Goal: Task Accomplishment & Management: Complete application form

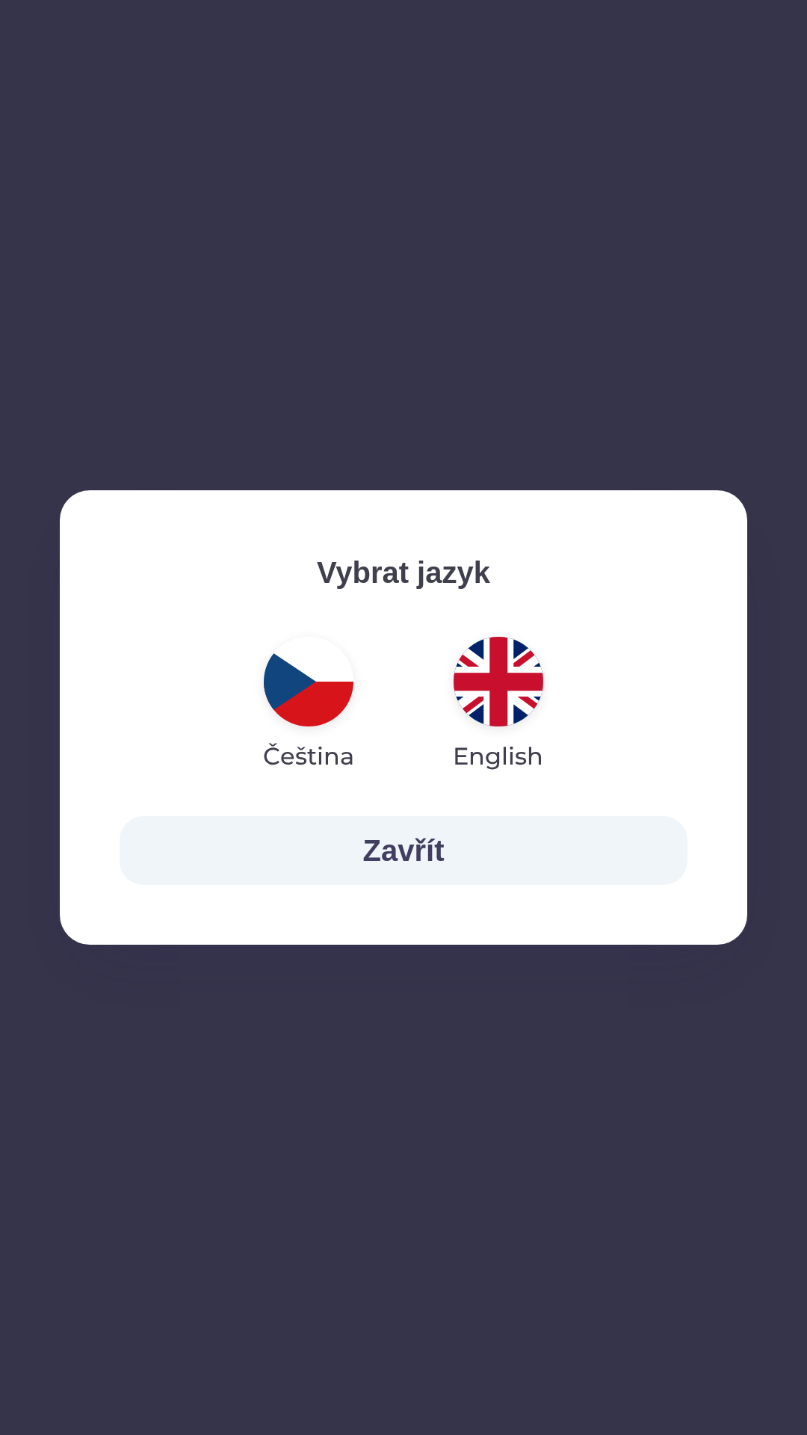
click at [486, 661] on img "button" at bounding box center [499, 682] width 90 height 90
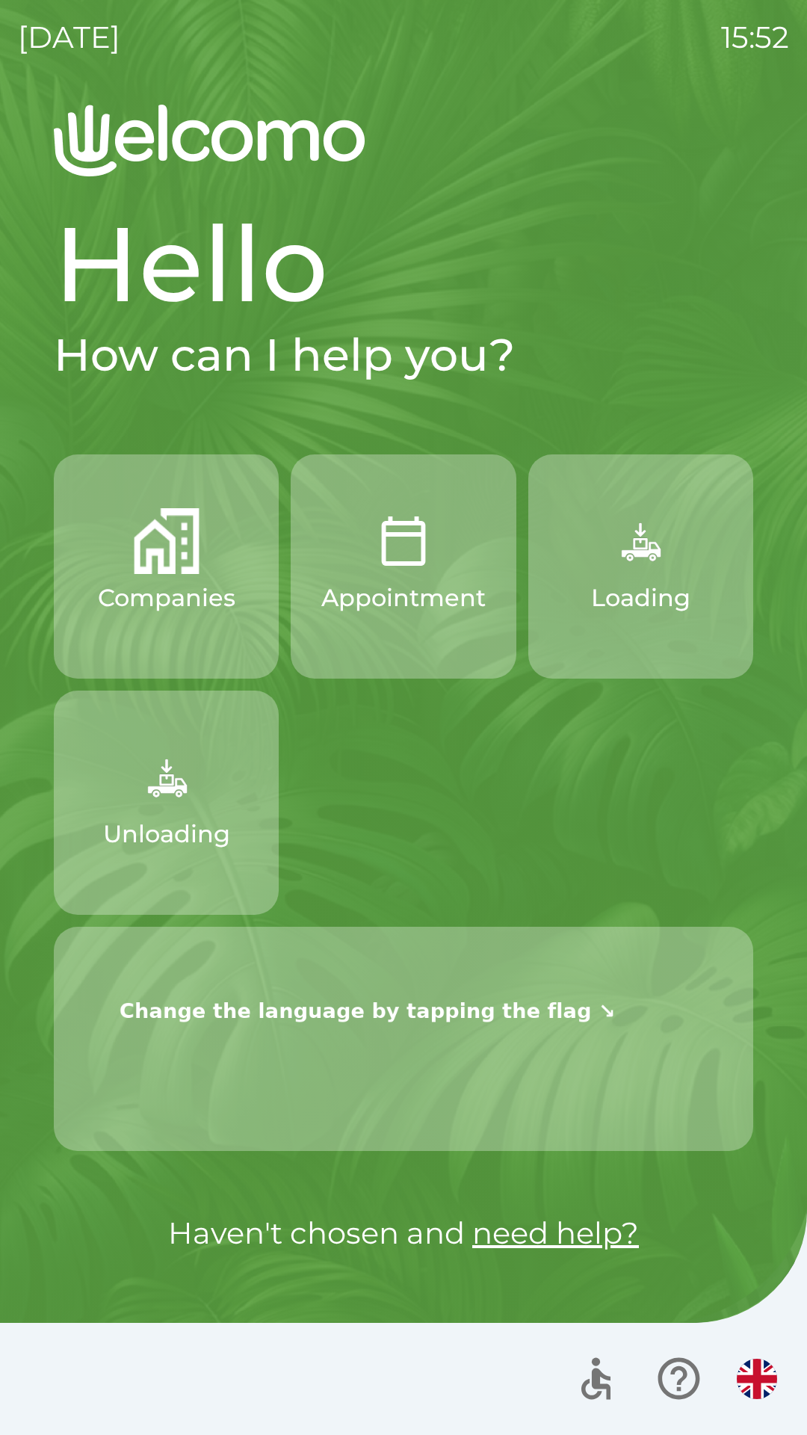
click at [626, 584] on p "Loading" at bounding box center [640, 598] width 99 height 36
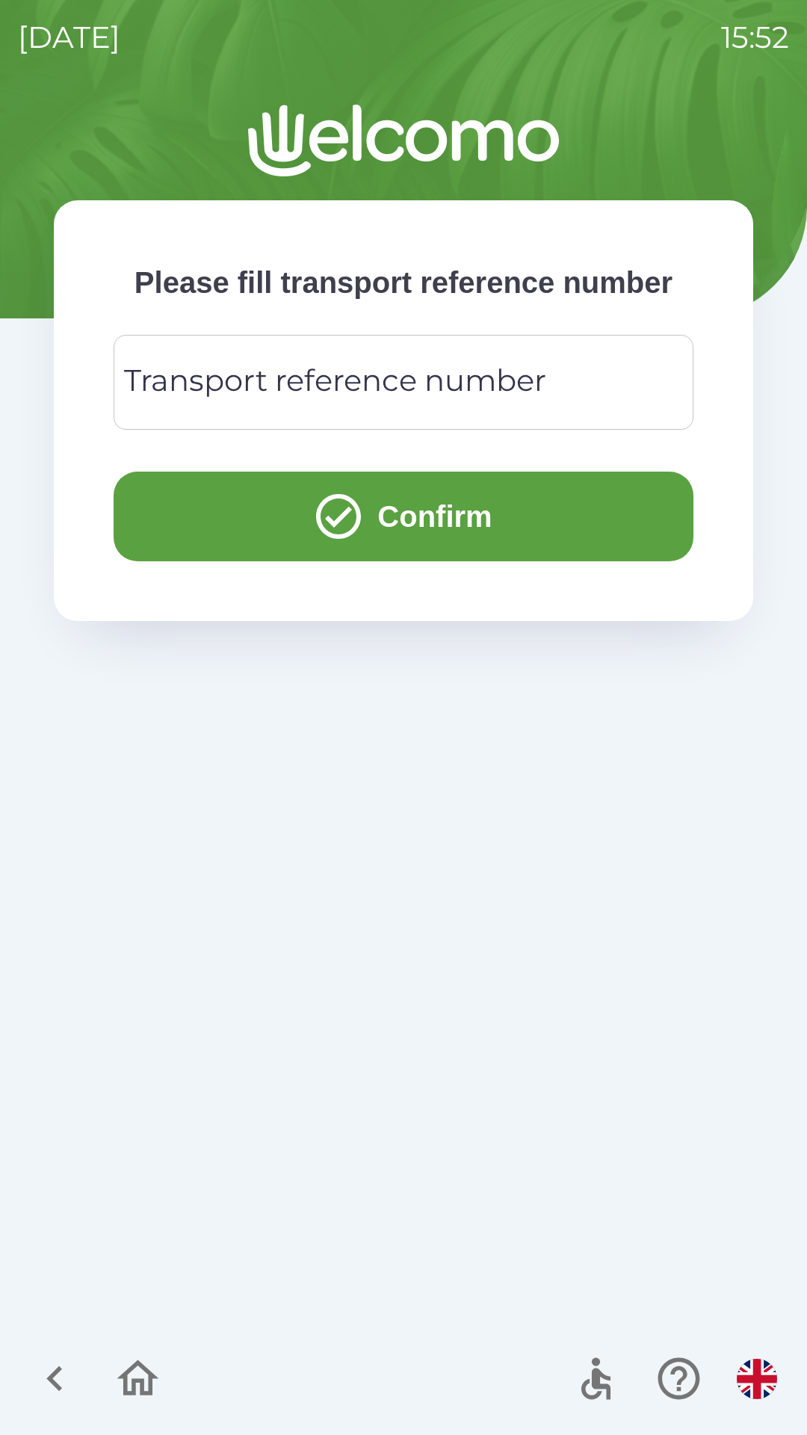
click at [244, 415] on div "Transport reference number Transport reference number" at bounding box center [404, 382] width 580 height 95
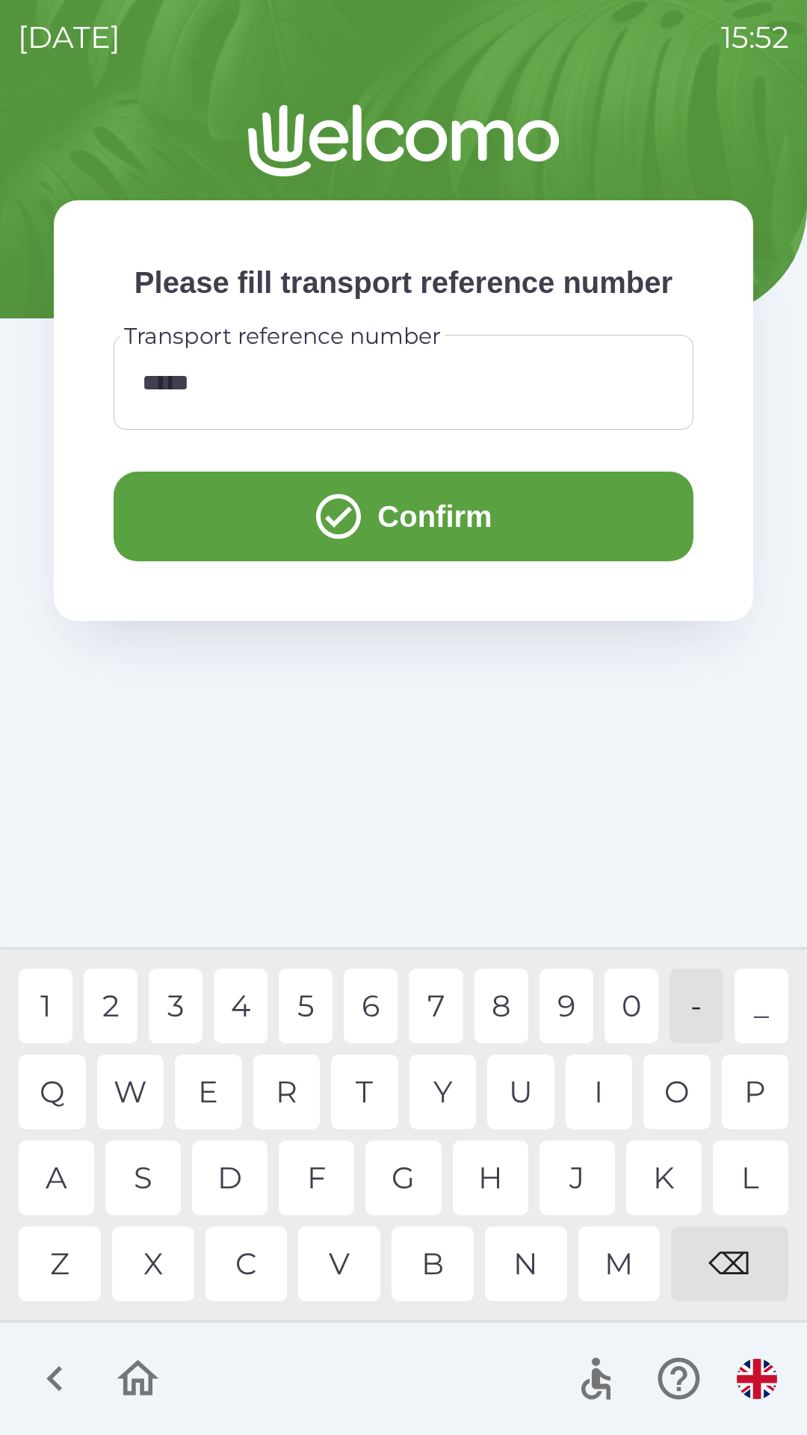
click at [475, 1006] on div "8" at bounding box center [502, 1006] width 54 height 75
type input "******"
click at [394, 531] on button "Confirm" at bounding box center [404, 517] width 580 height 90
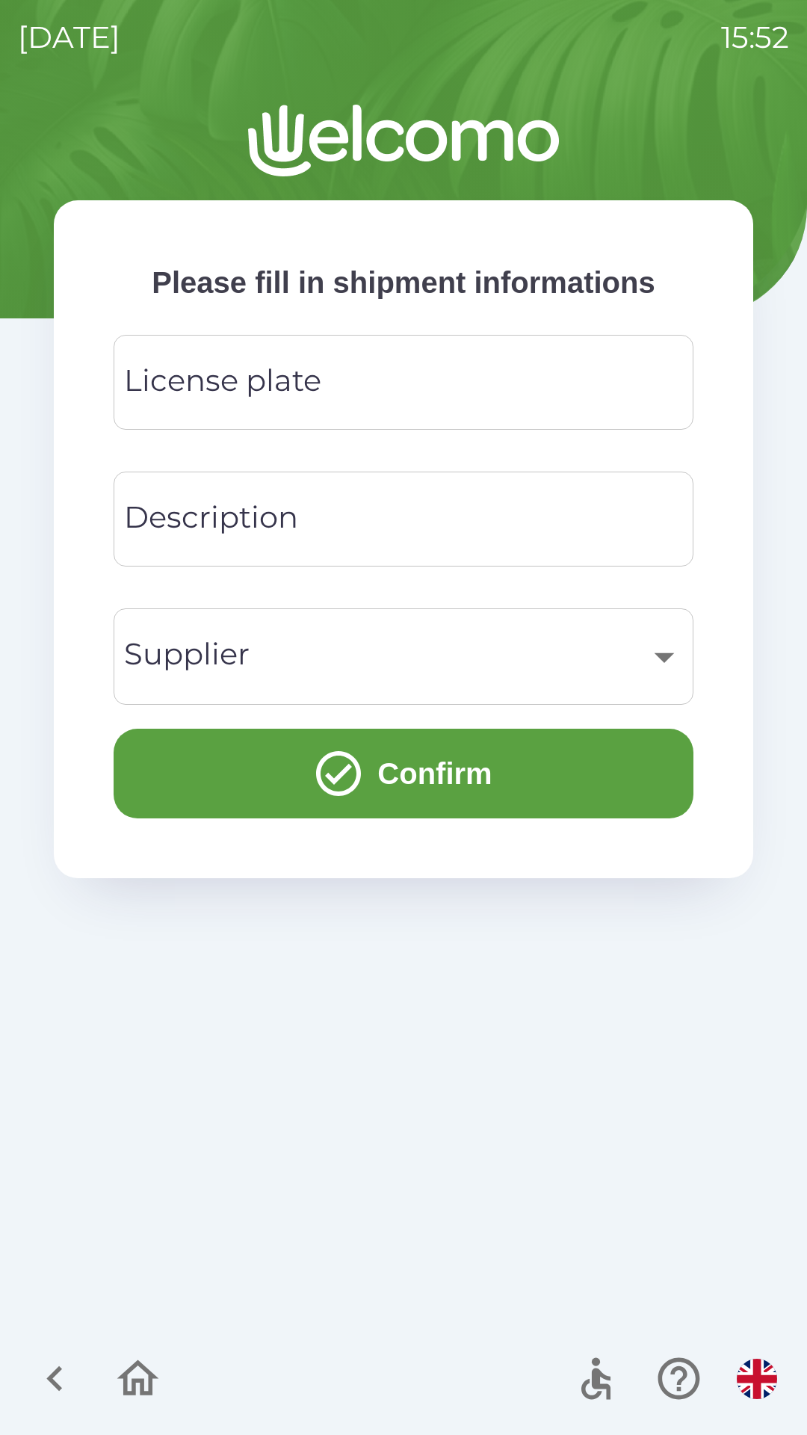
click at [383, 378] on input "License plate" at bounding box center [404, 382] width 544 height 59
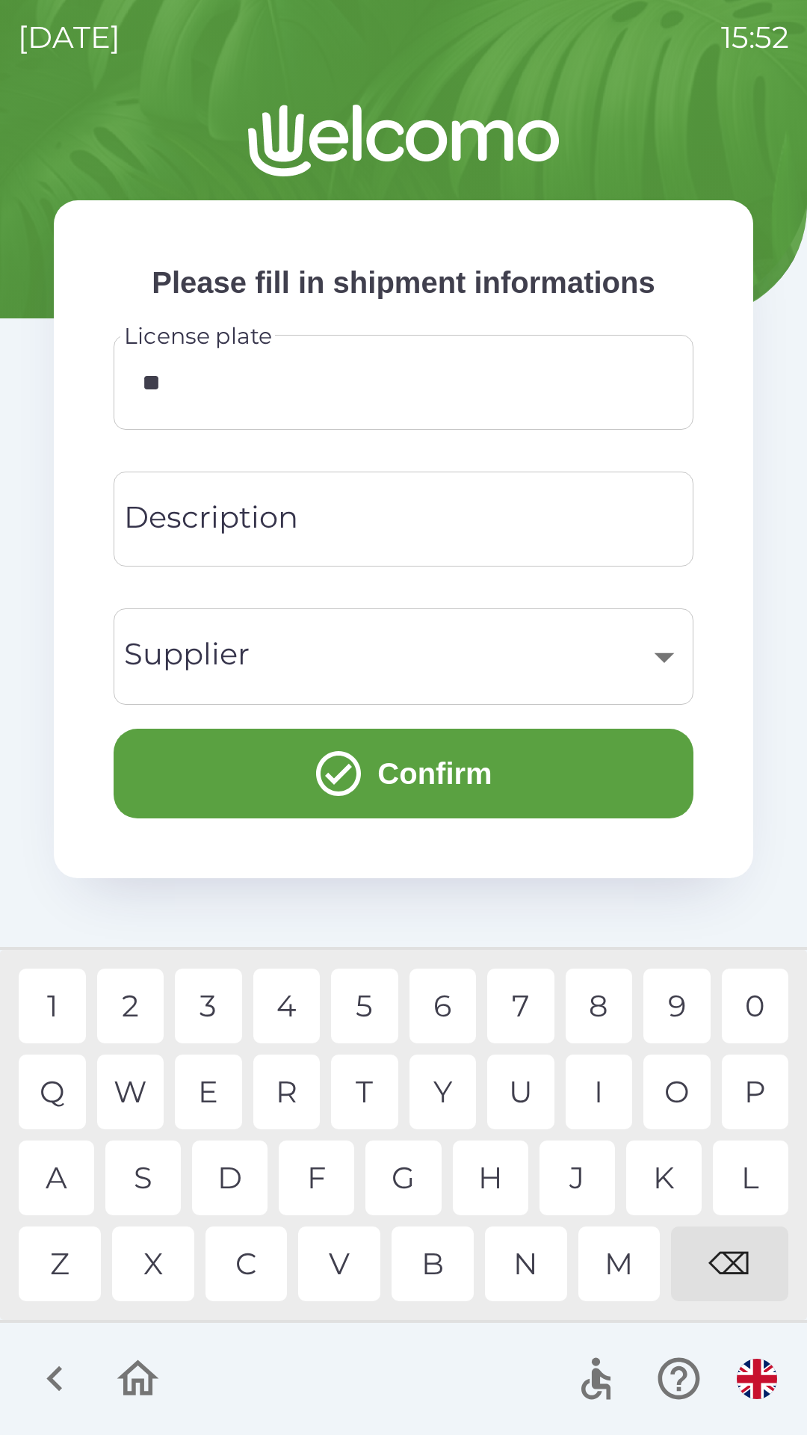
click at [45, 1161] on div "A" at bounding box center [56, 1178] width 75 height 75
click at [195, 1078] on div "E" at bounding box center [208, 1092] width 67 height 75
click at [669, 995] on div "9" at bounding box center [677, 1006] width 67 height 75
type input "*******"
click at [303, 520] on input "Description" at bounding box center [404, 519] width 544 height 59
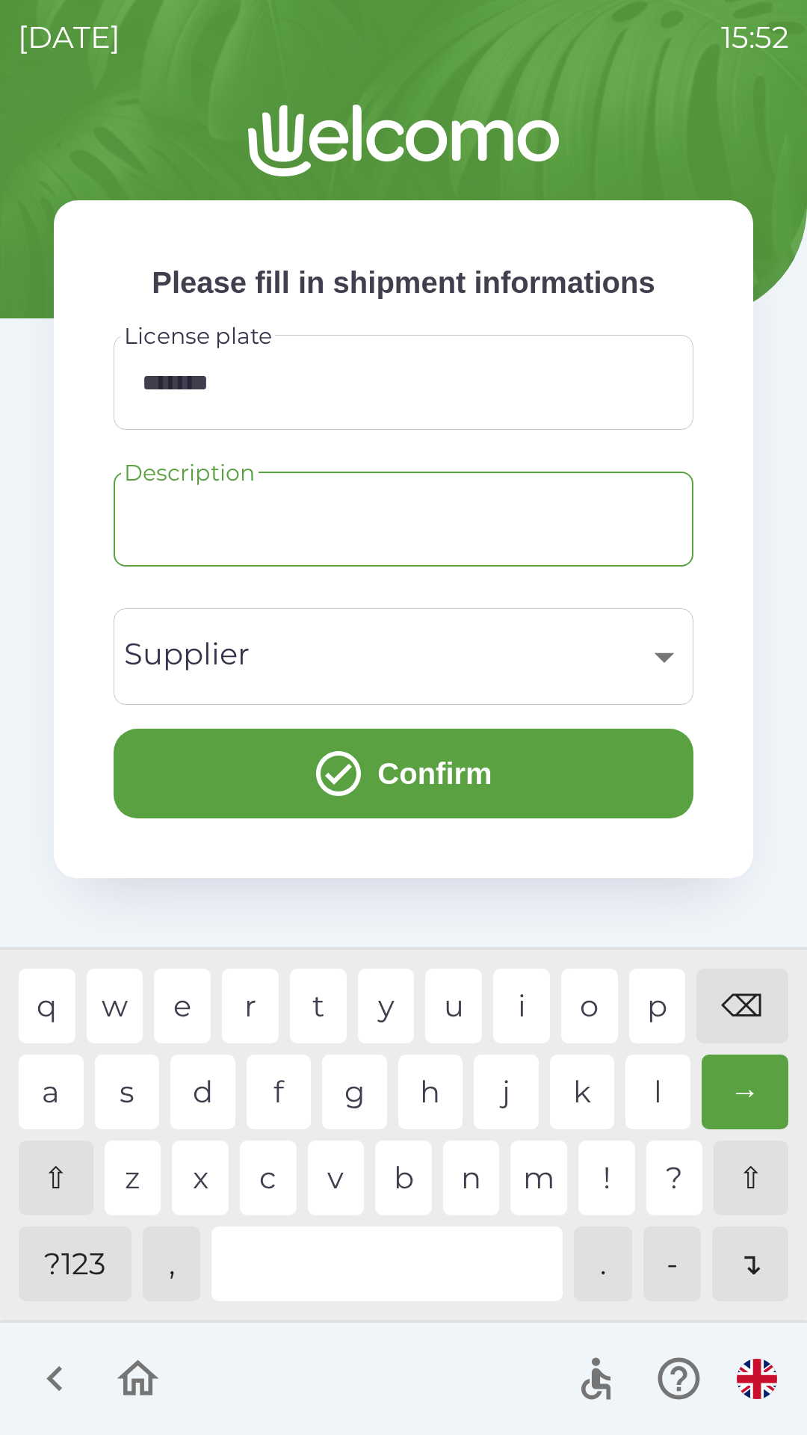
type input "*"
click at [533, 1164] on div "m" at bounding box center [538, 1178] width 57 height 75
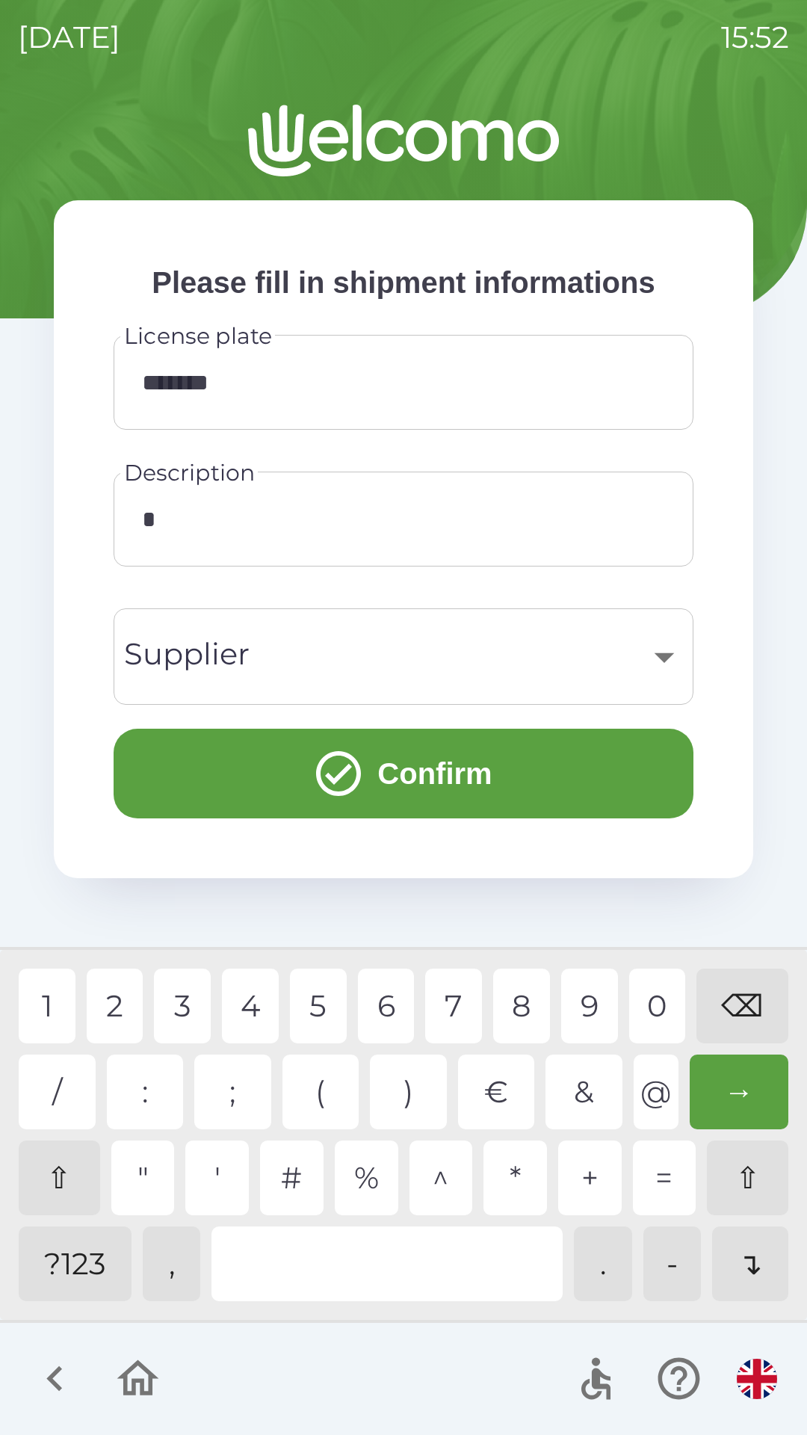
click at [74, 1277] on div "?123" at bounding box center [75, 1263] width 113 height 75
click at [105, 966] on div "1 2 3 4 5 6 7 8 9 0 ⌫ / : ; ( ) € & @ → ⇧ " ' # % ^ * + = ⇧ ?123 , . - ↴" at bounding box center [404, 1135] width 800 height 362
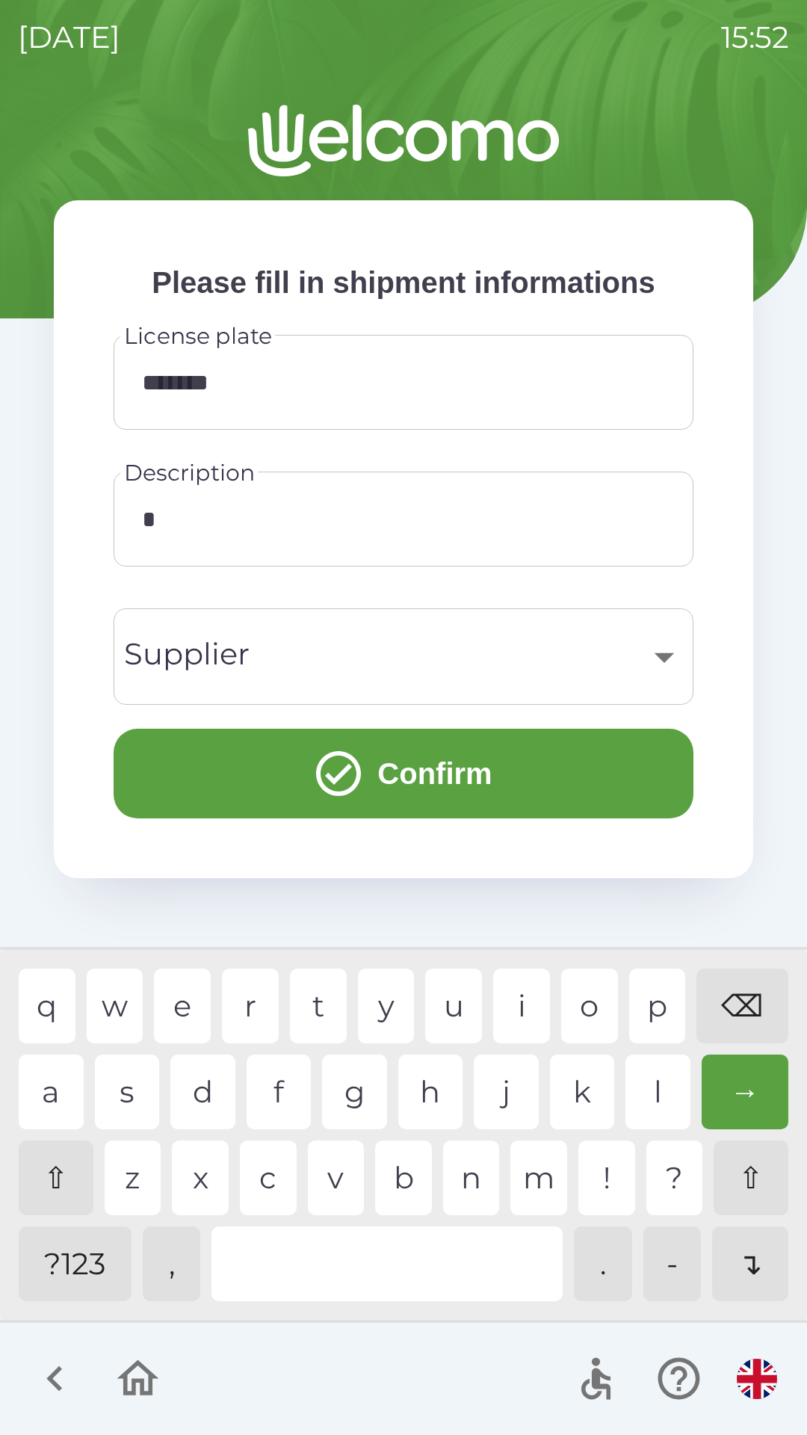
click at [56, 1231] on div "?123" at bounding box center [75, 1263] width 113 height 75
click at [301, 520] on input "Description" at bounding box center [404, 519] width 544 height 59
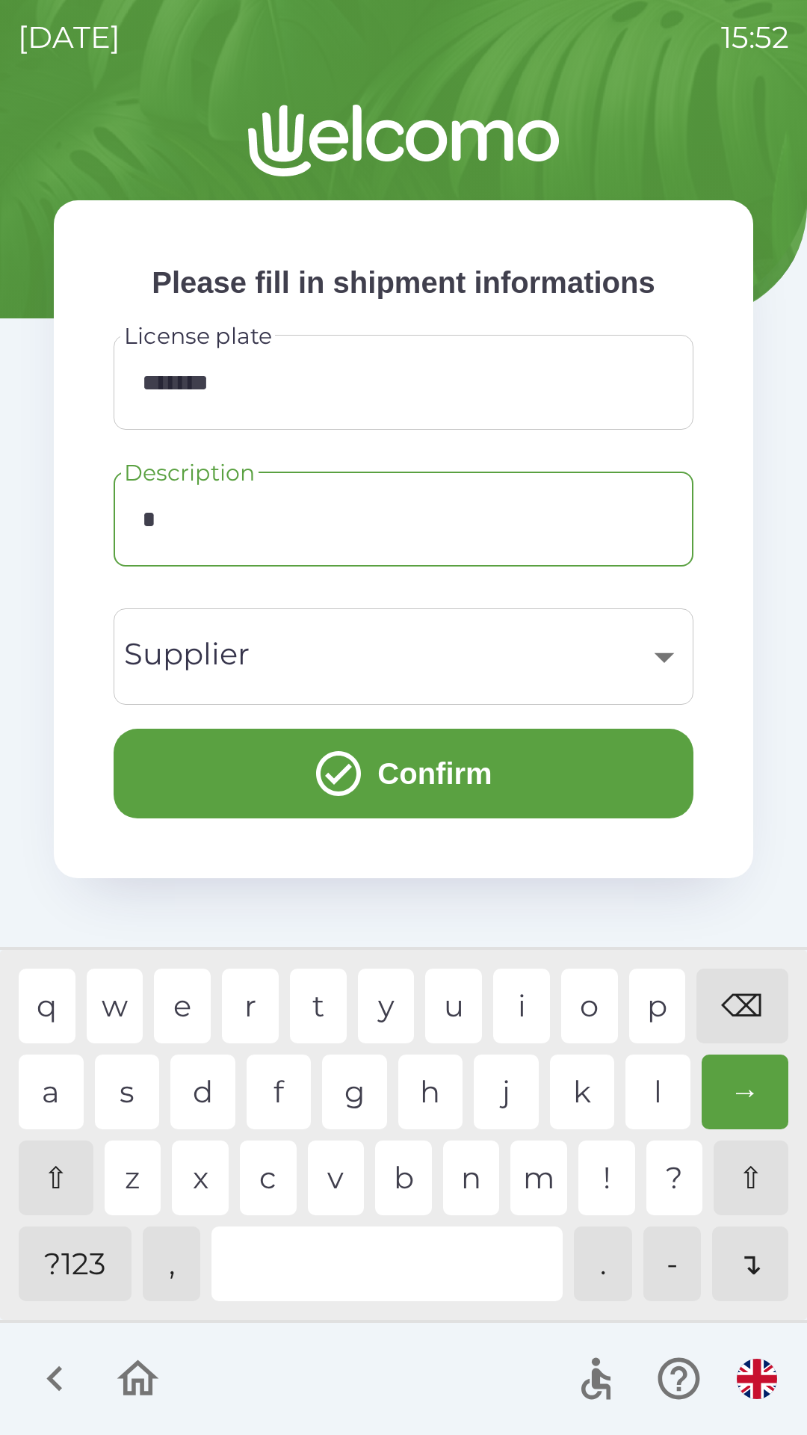
click at [121, 1083] on div "s" at bounding box center [127, 1092] width 65 height 75
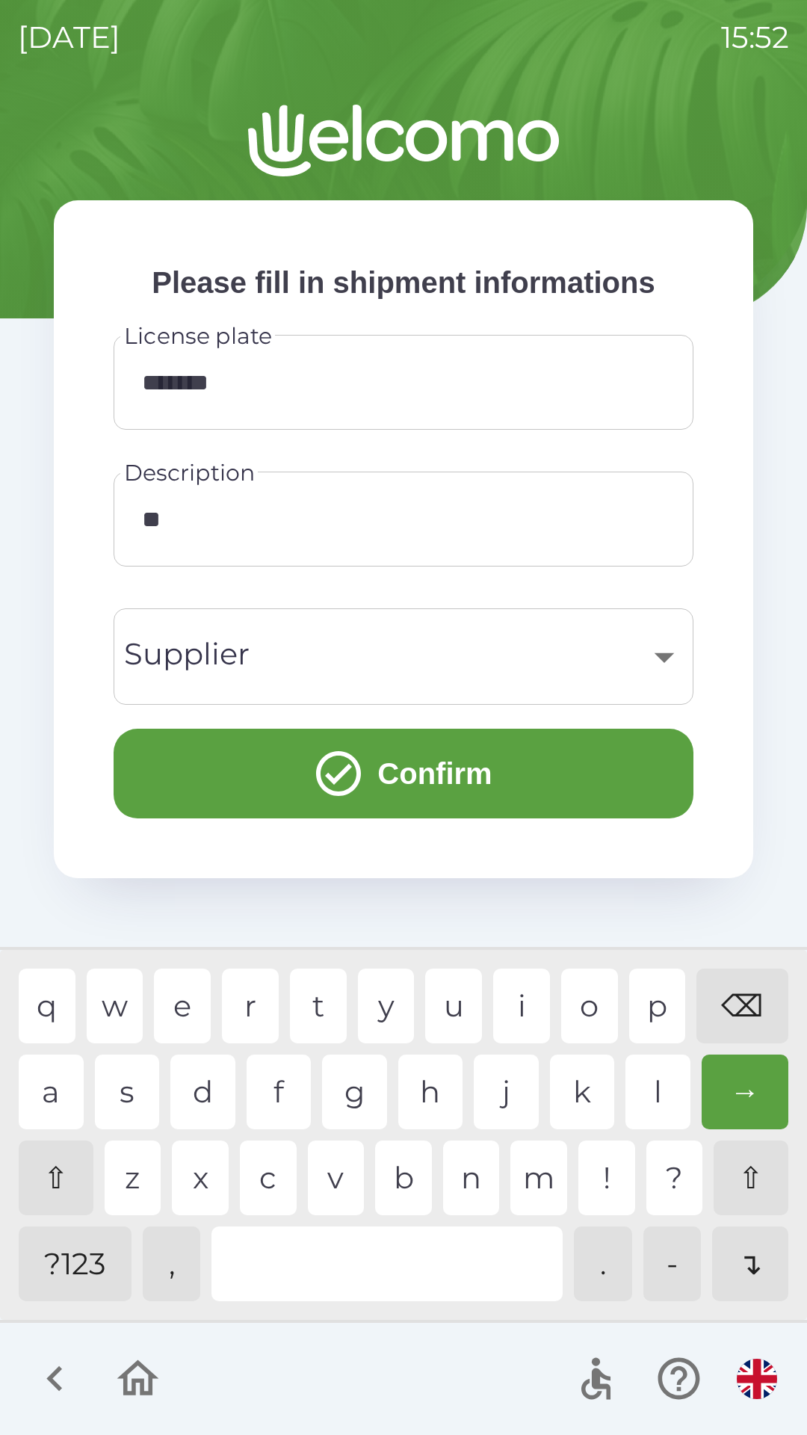
click at [577, 1070] on div "k" at bounding box center [582, 1092] width 65 height 75
click at [611, 1010] on div "o" at bounding box center [589, 1006] width 57 height 75
type input "*****"
click at [240, 654] on div "​" at bounding box center [404, 656] width 544 height 61
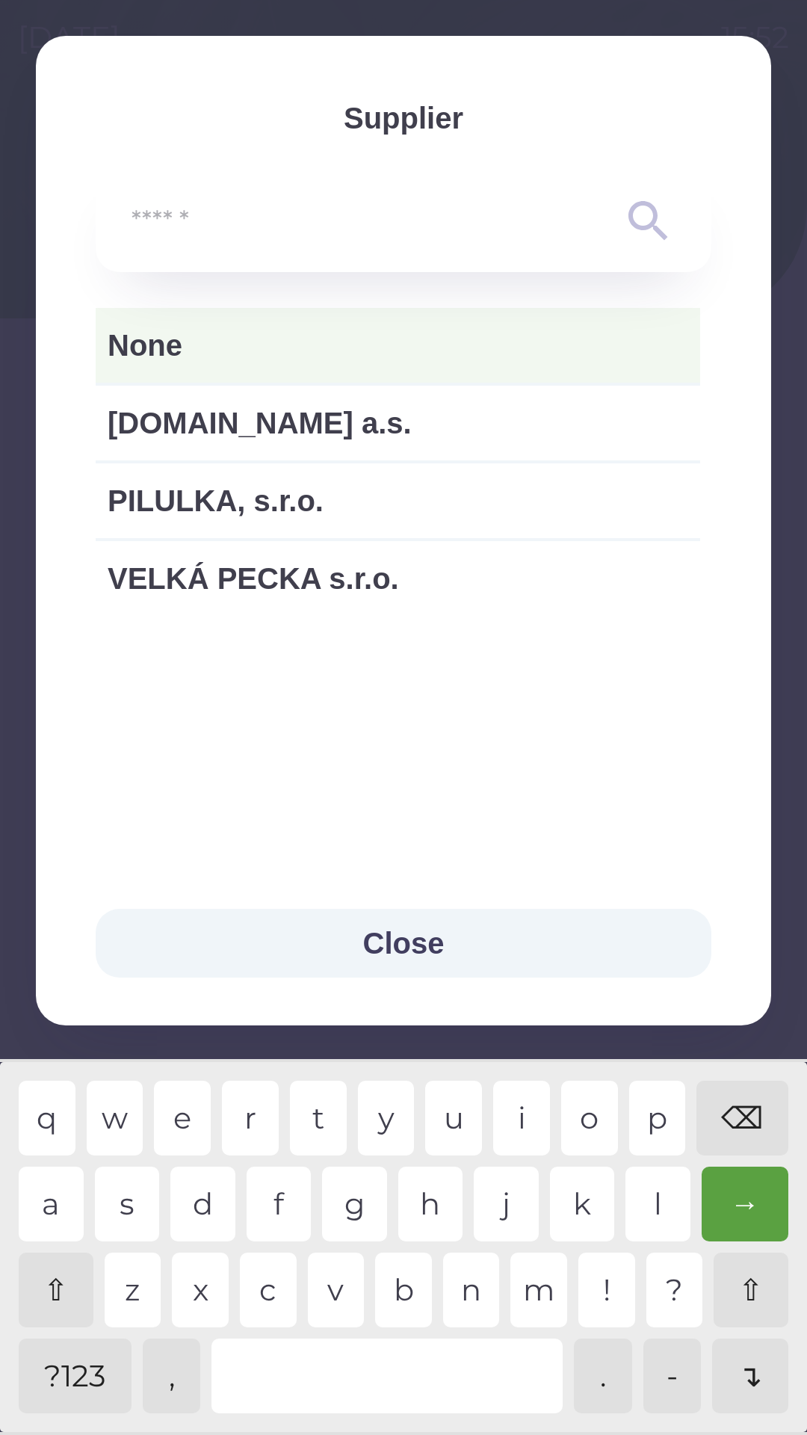
click at [284, 489] on span "PILULKA, s.r.o." at bounding box center [398, 500] width 581 height 45
type input "***"
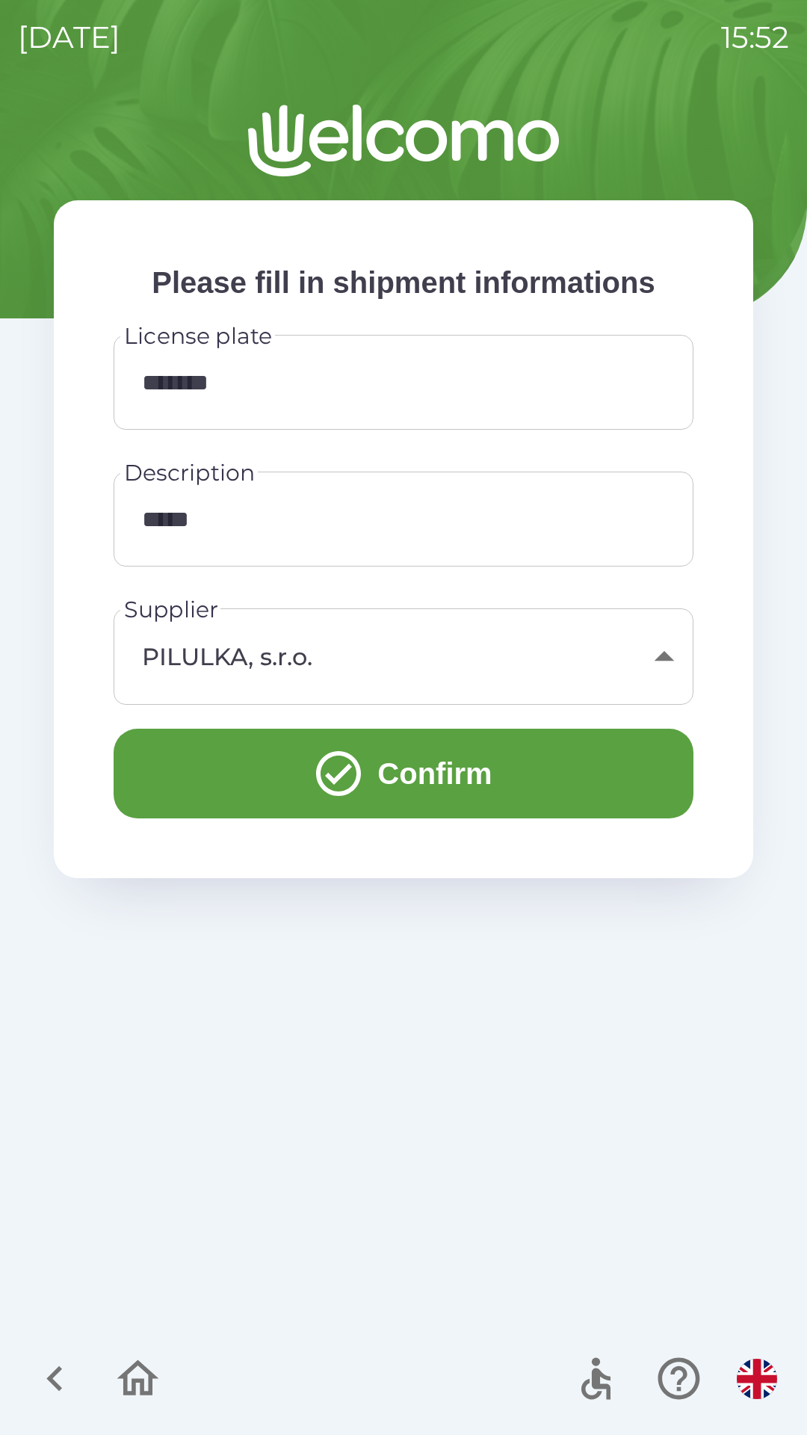
click at [398, 747] on button "Confirm" at bounding box center [404, 774] width 580 height 90
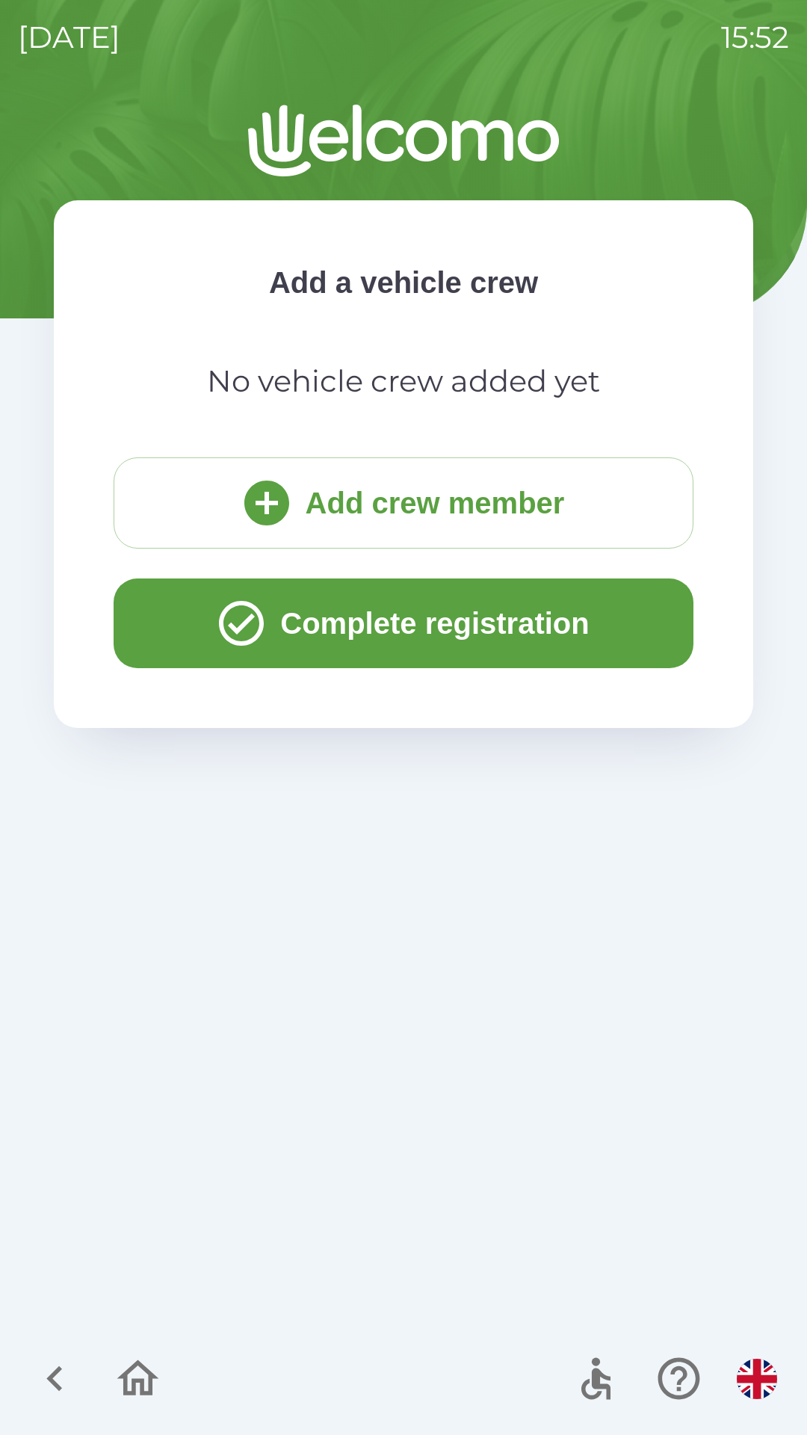
click at [321, 489] on button "Add crew member" at bounding box center [404, 502] width 580 height 91
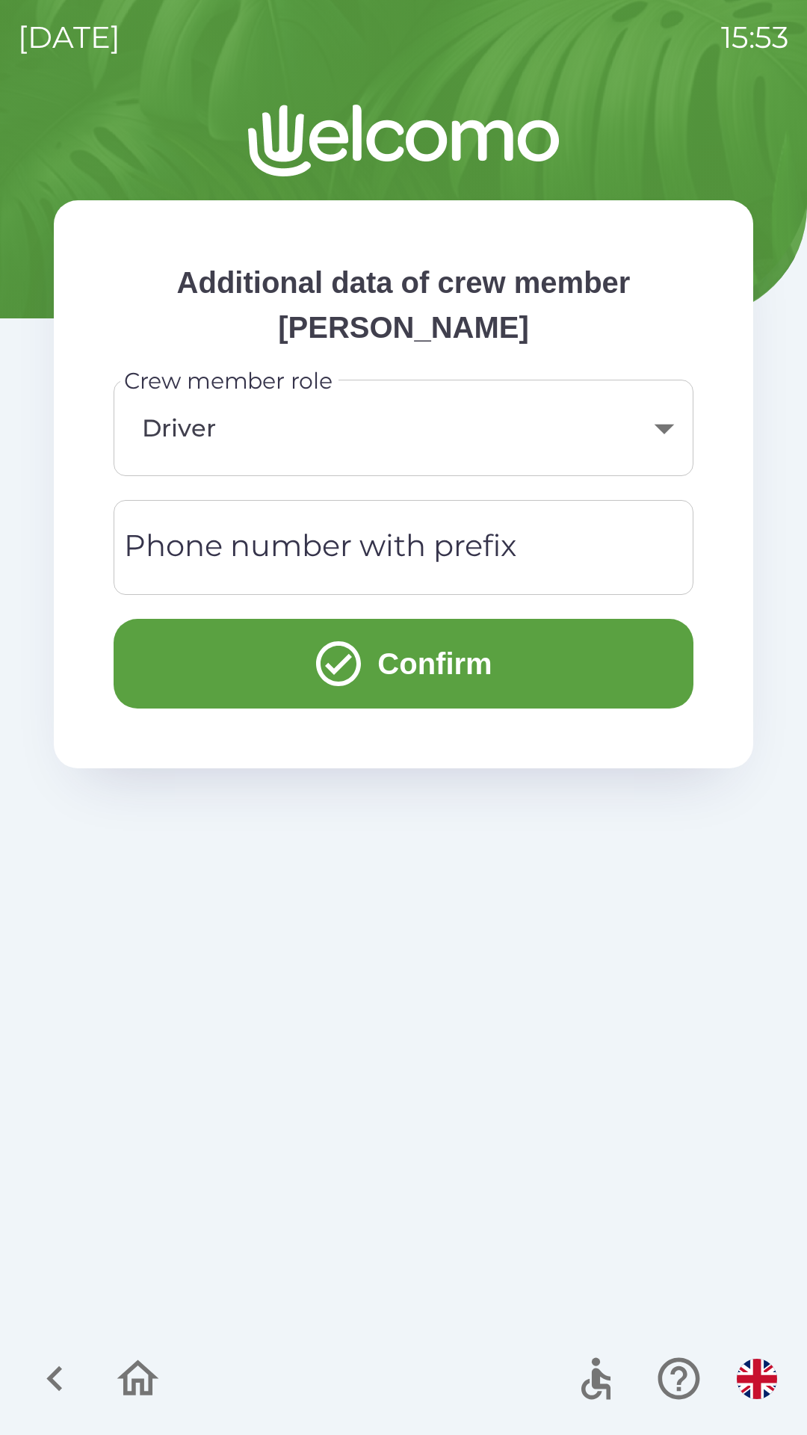
click at [332, 548] on div "Phone number with prefix Phone number with prefix" at bounding box center [404, 547] width 580 height 95
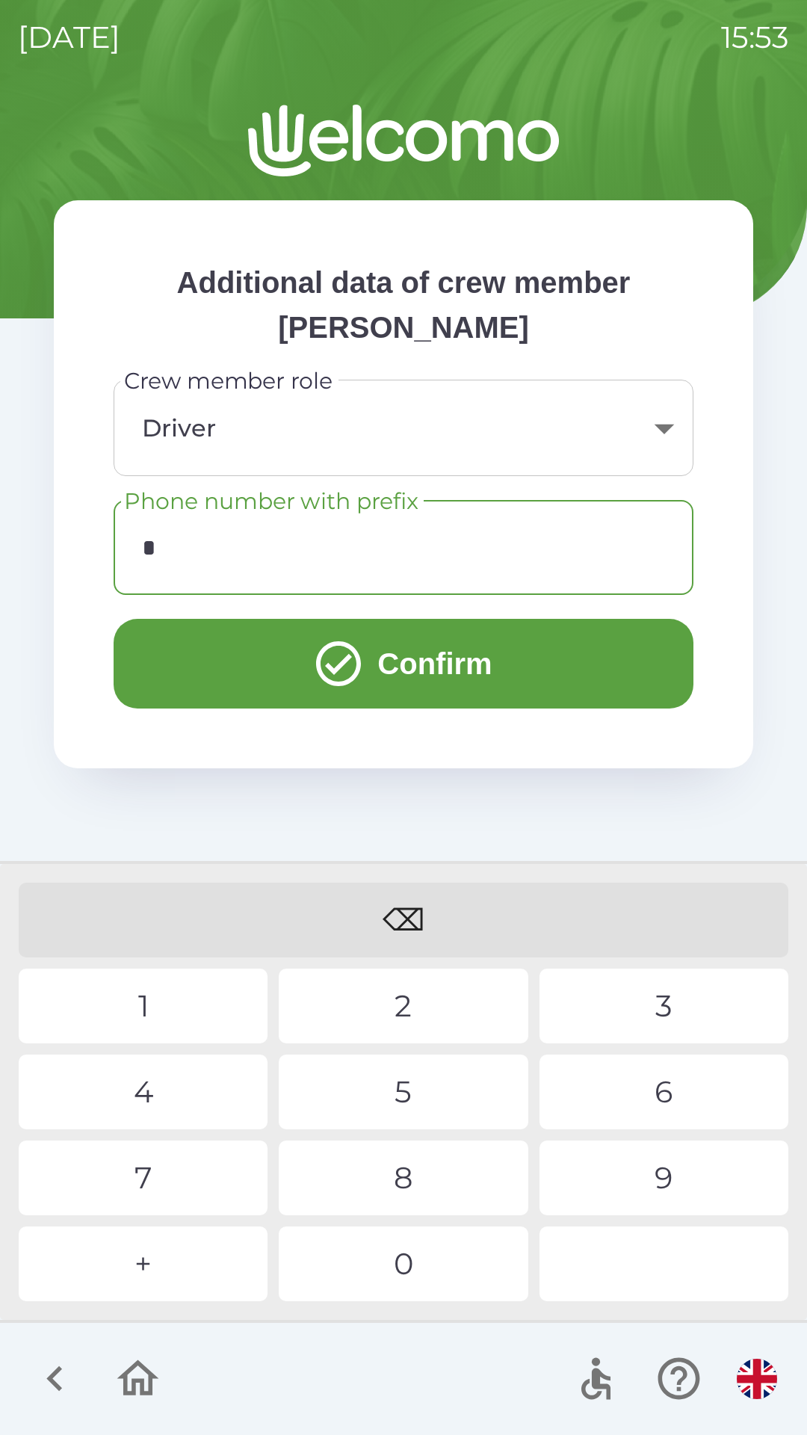
click at [378, 1088] on div "5" at bounding box center [403, 1092] width 249 height 75
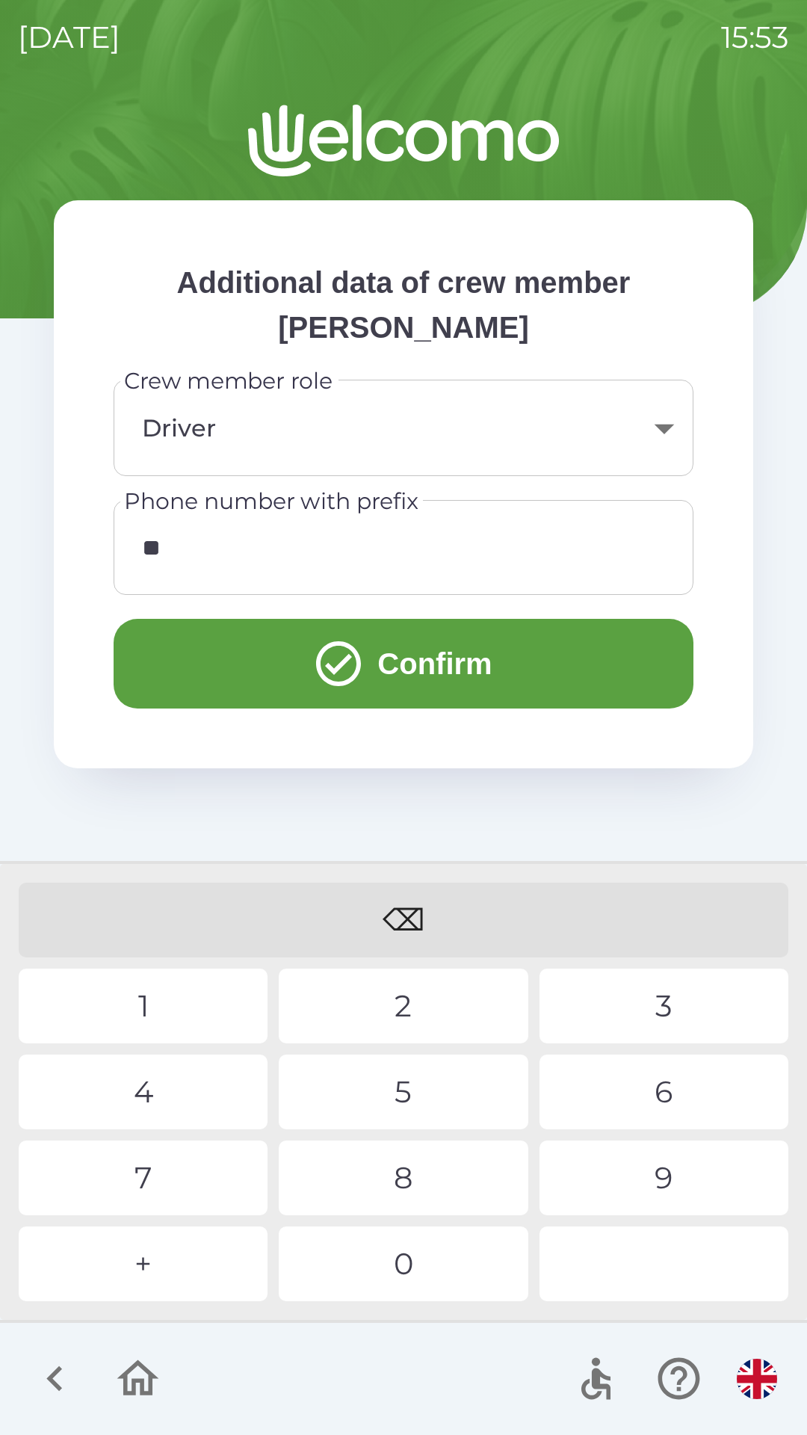
click at [391, 1081] on div "5" at bounding box center [403, 1092] width 249 height 75
click at [636, 1007] on div "3" at bounding box center [664, 1006] width 249 height 75
click at [639, 1078] on div "6" at bounding box center [664, 1092] width 249 height 75
click at [648, 1083] on div "6" at bounding box center [664, 1092] width 249 height 75
click at [146, 538] on input "*********" at bounding box center [404, 547] width 544 height 59
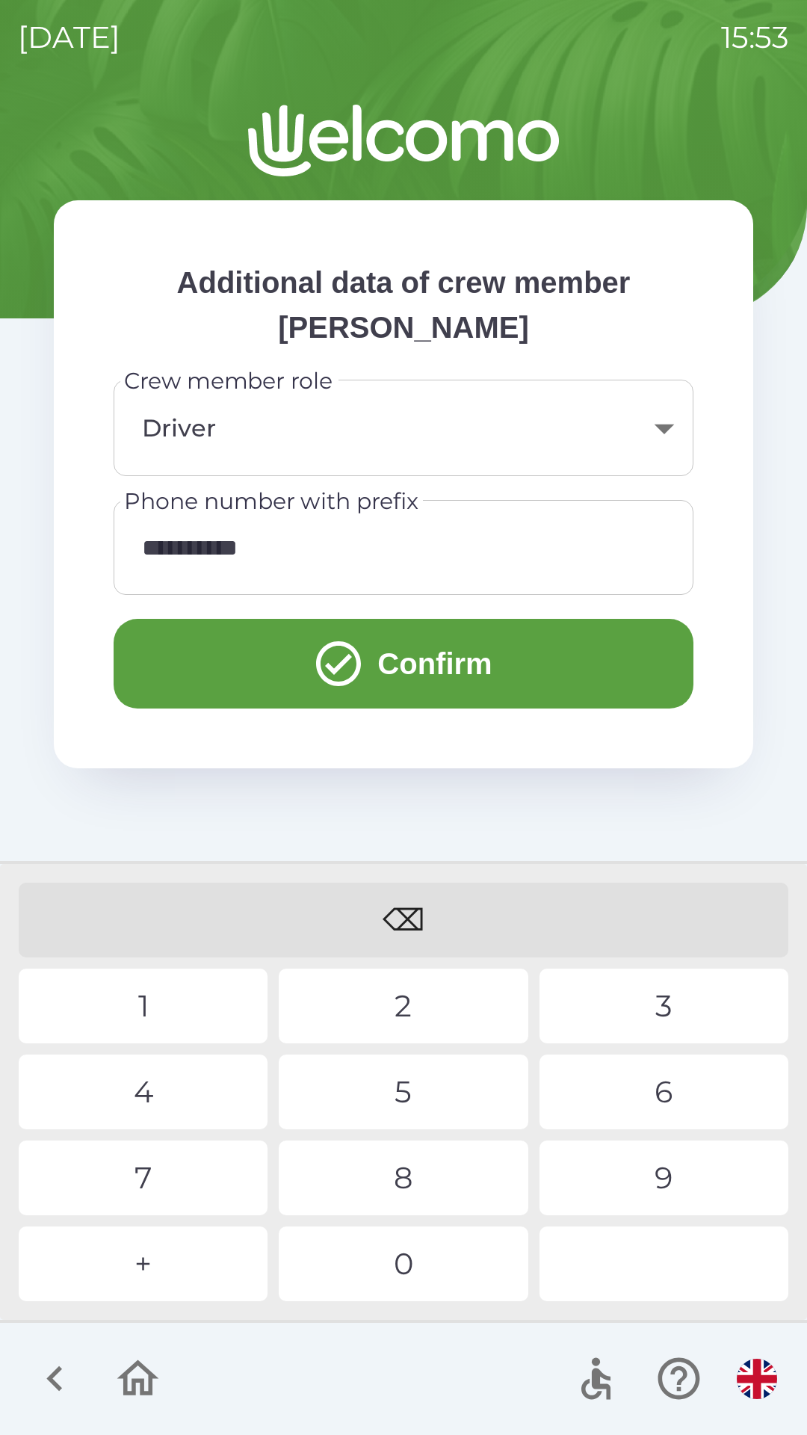
click at [390, 910] on div "⌫" at bounding box center [404, 920] width 770 height 75
type input "**********"
click at [407, 1246] on div "0" at bounding box center [403, 1263] width 249 height 75
click at [405, 641] on button "Confirm" at bounding box center [404, 664] width 580 height 90
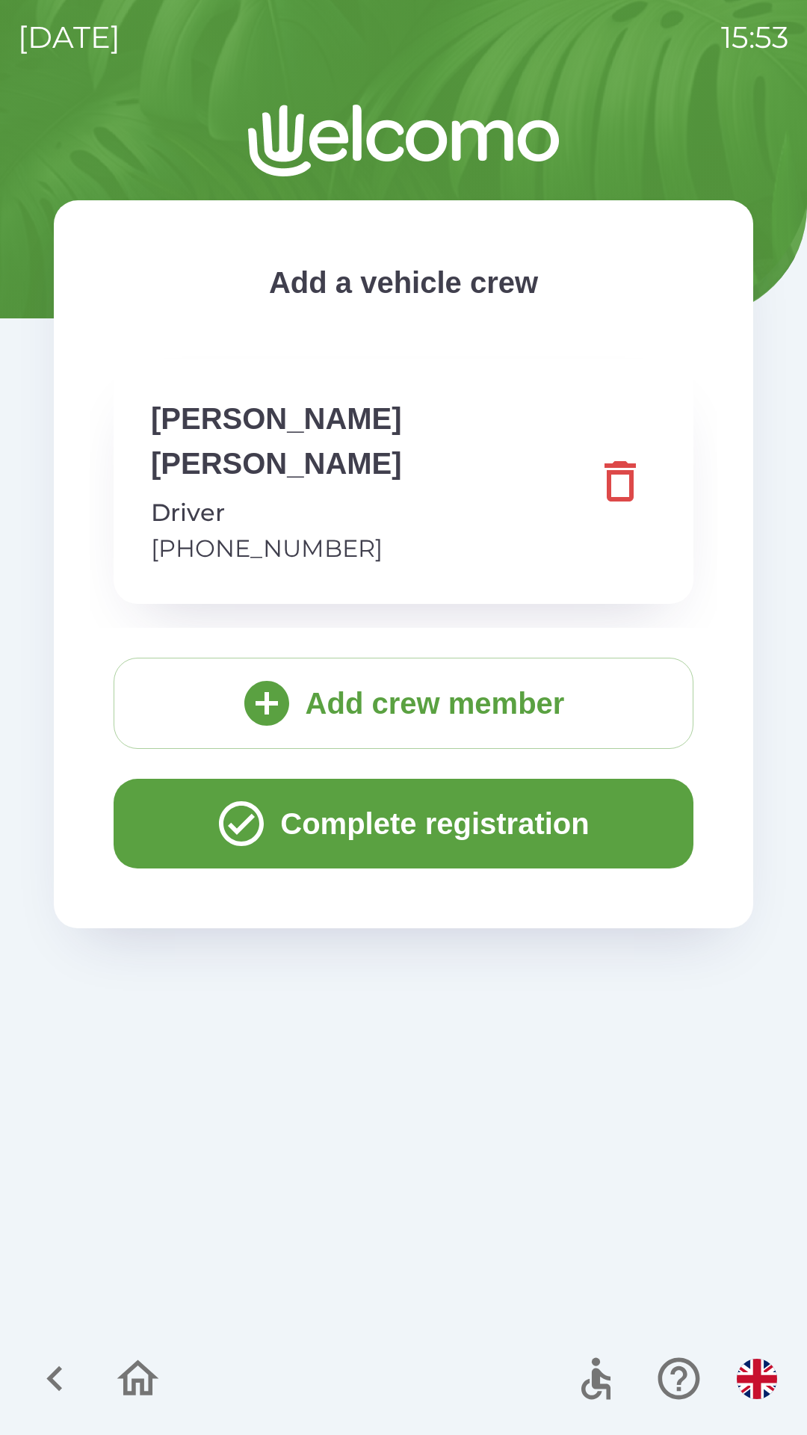
click at [319, 779] on button "Complete registration" at bounding box center [404, 824] width 580 height 90
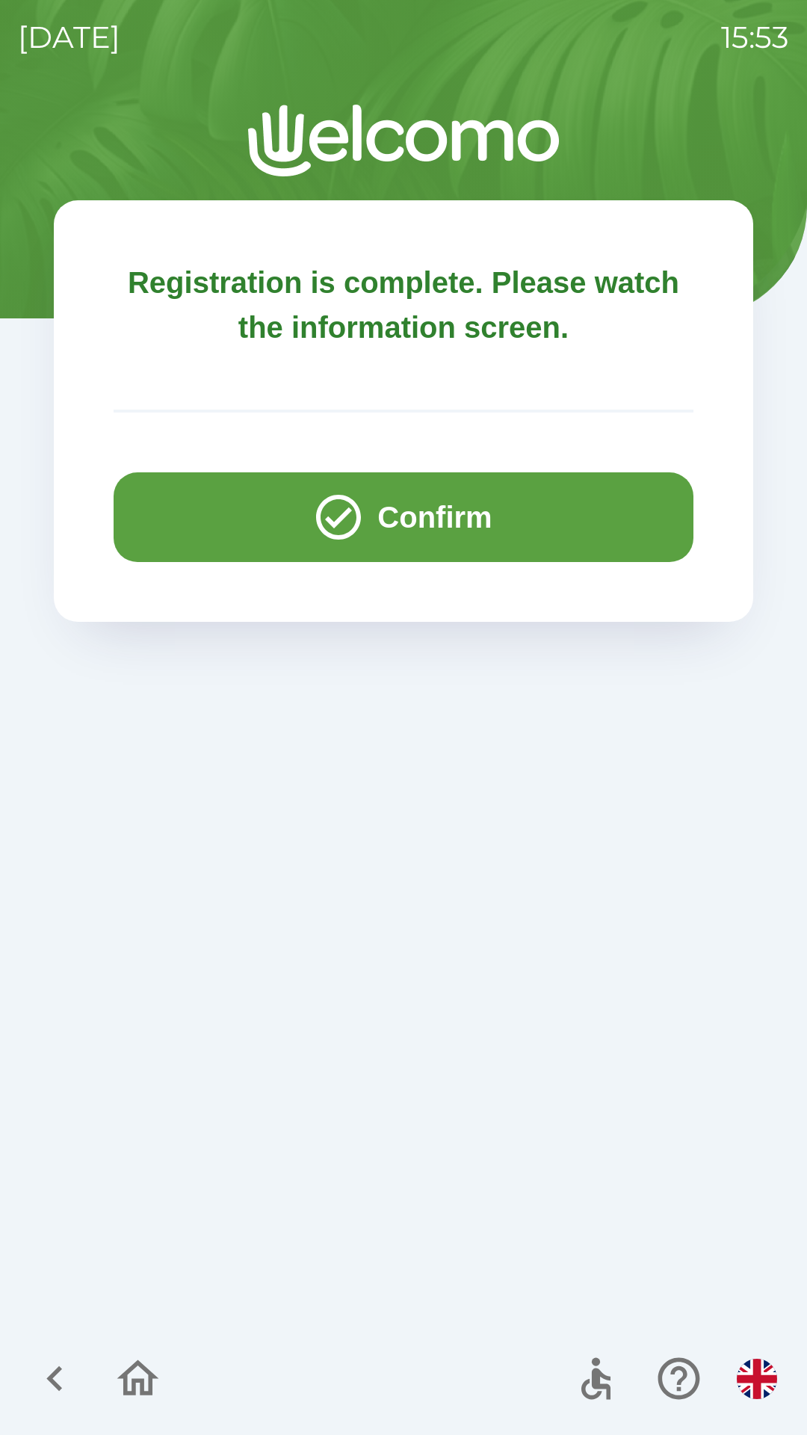
click at [395, 501] on button "Confirm" at bounding box center [404, 517] width 580 height 90
